Goal: Navigation & Orientation: Find specific page/section

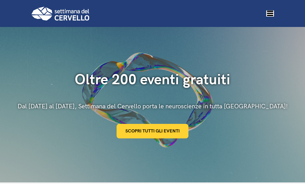
click at [272, 11] on select "Vai a... Home Eventi Shop Contatti Login Proponi evento" at bounding box center [270, 13] width 8 height 6
select select "https://www.settimanadelcervello.it/eventi/"
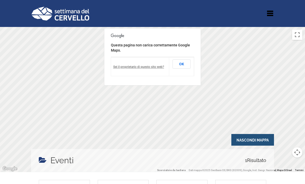
click at [182, 63] on button "OK" at bounding box center [182, 63] width 18 height 9
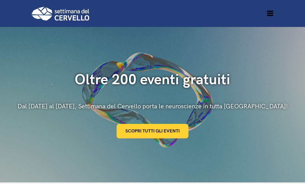
scroll to position [157, 0]
